Goal: Transaction & Acquisition: Purchase product/service

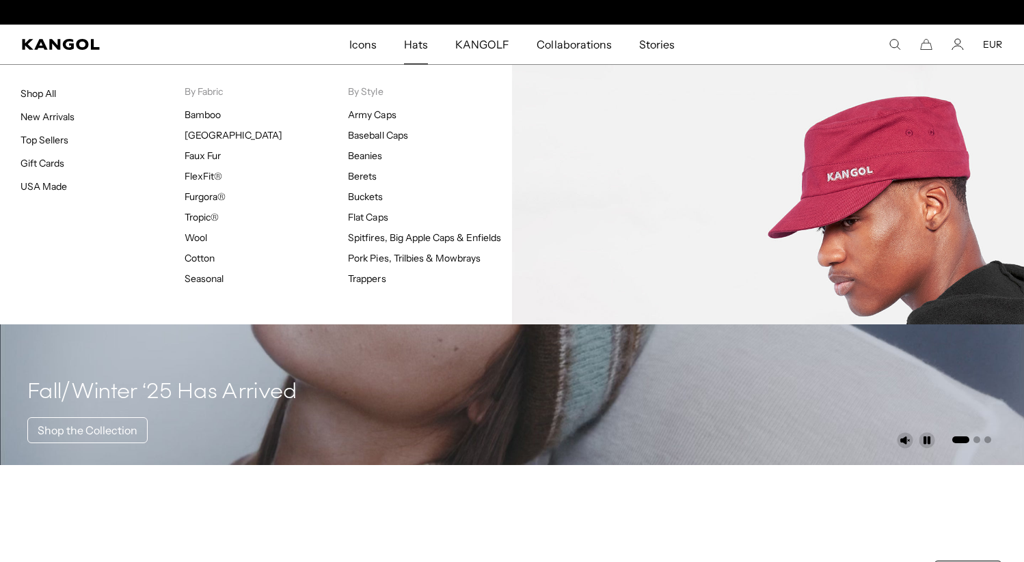
scroll to position [0, 281]
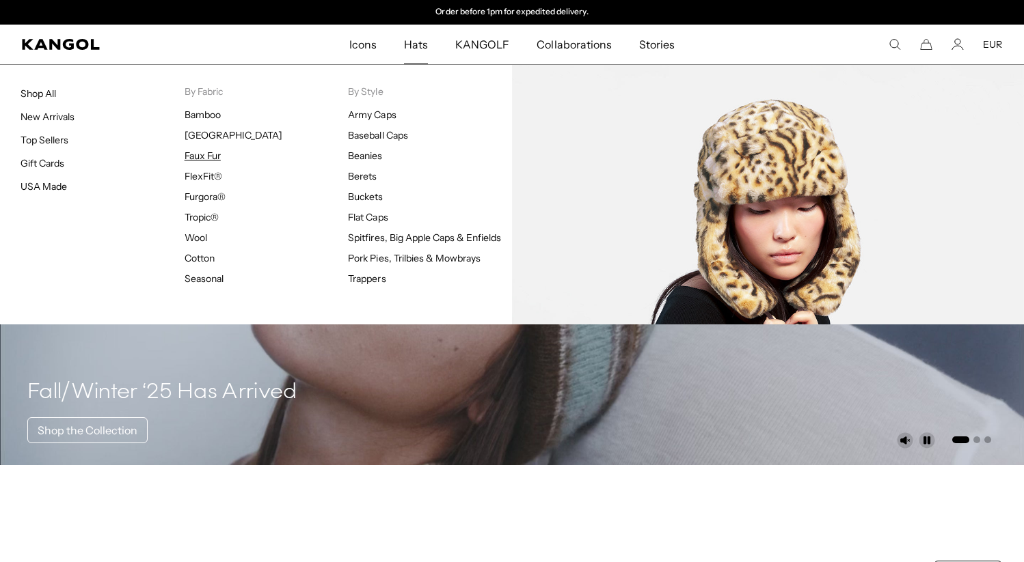
click at [208, 150] on link "Faux Fur" at bounding box center [202, 156] width 36 height 12
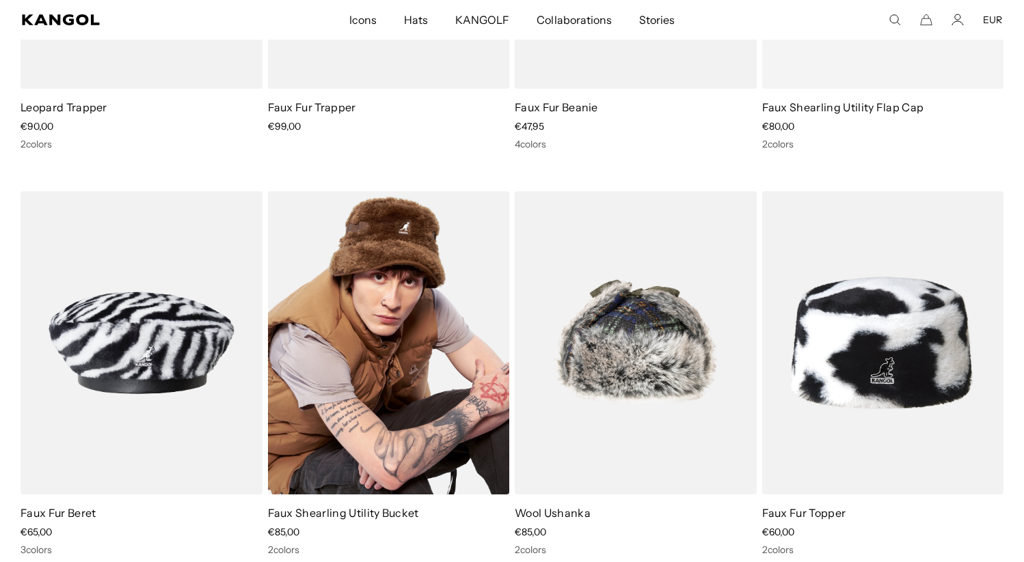
scroll to position [0, 281]
click at [441, 336] on img at bounding box center [389, 342] width 242 height 303
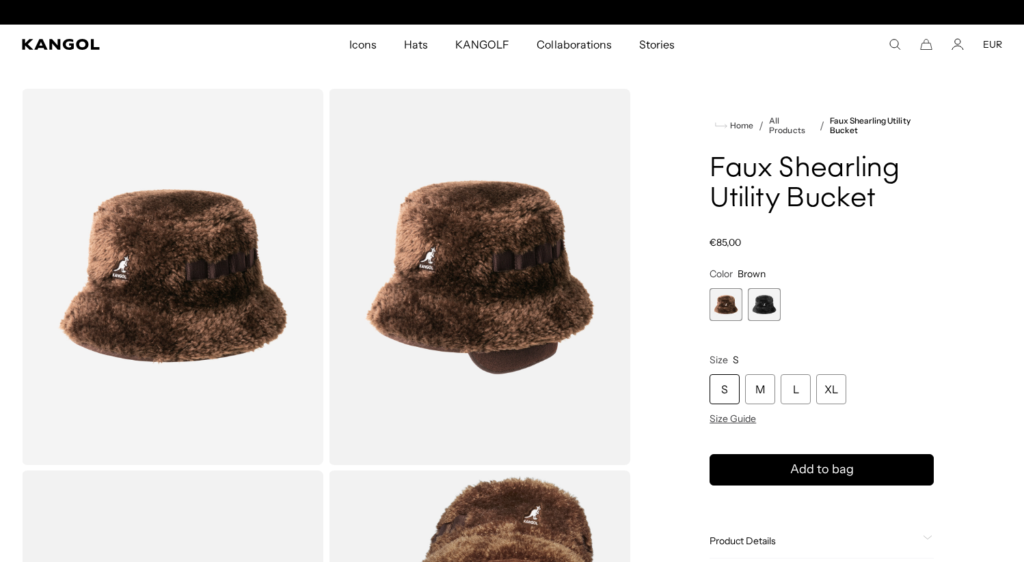
scroll to position [0, 281]
click at [763, 392] on div "M" at bounding box center [760, 389] width 30 height 30
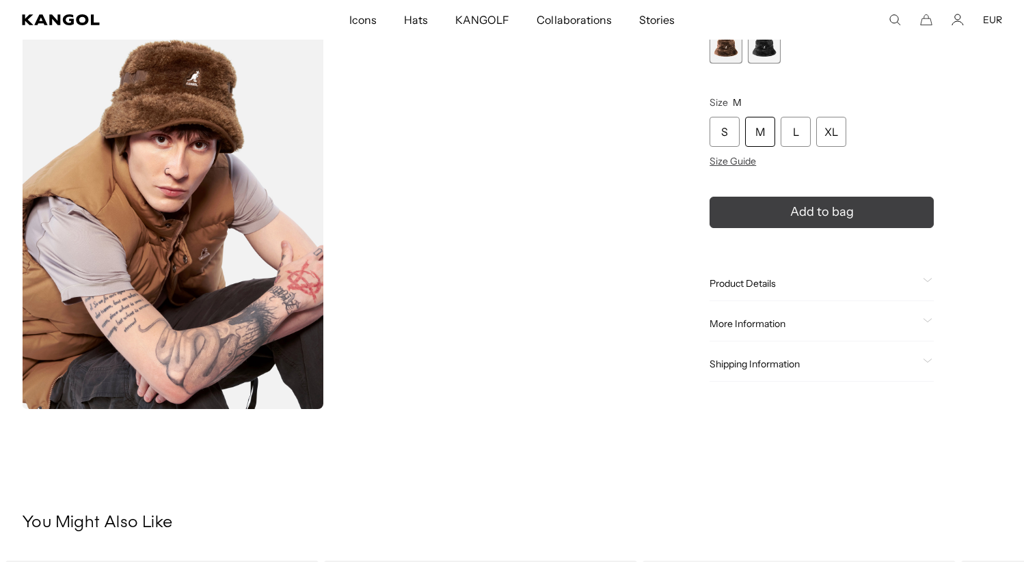
scroll to position [838, 0]
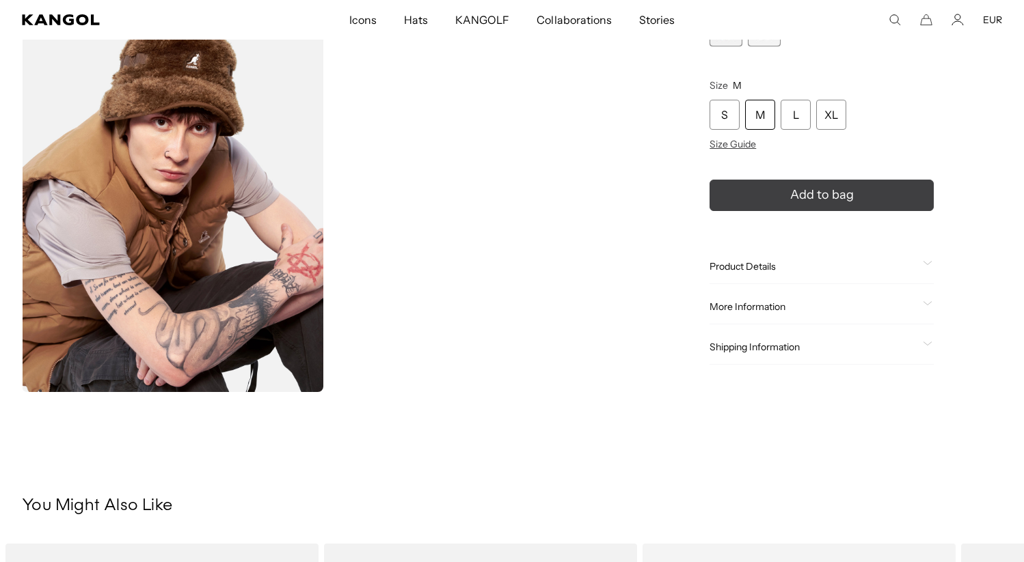
click at [771, 206] on button "Add to bag" at bounding box center [821, 195] width 224 height 31
